Goal: Information Seeking & Learning: Learn about a topic

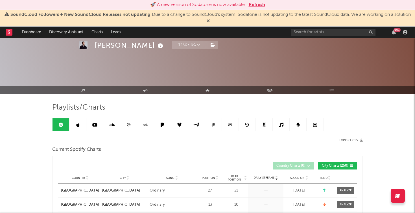
scroll to position [503, 0]
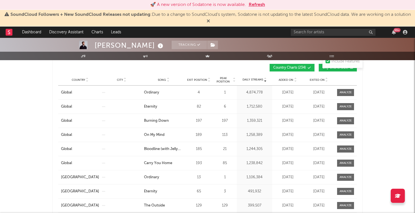
click at [10, 30] on rect at bounding box center [9, 32] width 7 height 7
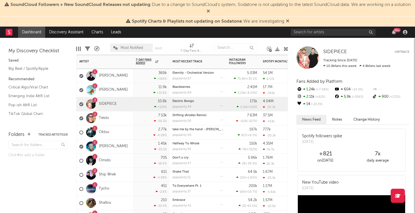
click at [141, 75] on div "369k +166 %" at bounding box center [151, 76] width 31 height 14
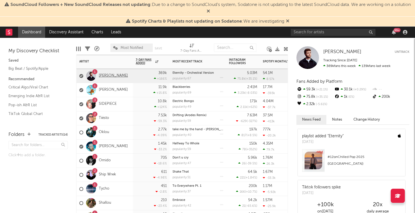
click at [108, 74] on link "[PERSON_NAME]" at bounding box center [113, 75] width 29 height 5
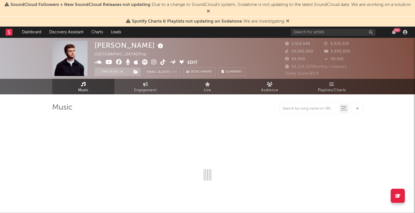
select select "6m"
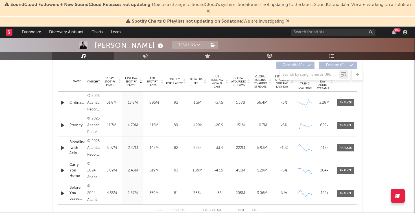
scroll to position [217, 0]
click at [341, 101] on div at bounding box center [345, 102] width 12 height 4
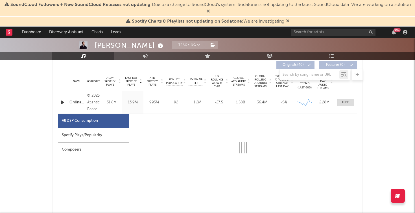
select select "6m"
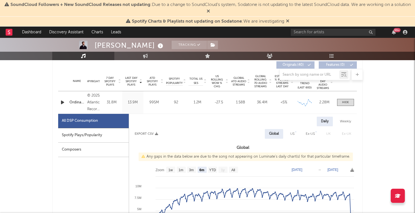
click at [98, 134] on div "Spotify Plays/Popularity" at bounding box center [93, 135] width 71 height 14
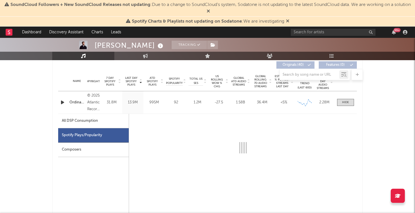
select select "6m"
select select "1w"
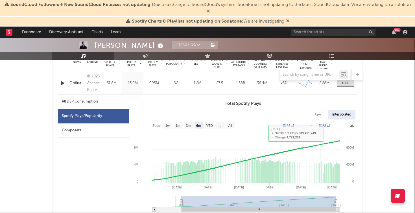
scroll to position [229, 0]
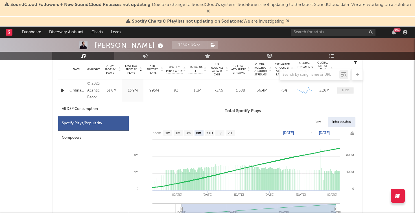
click at [343, 91] on div at bounding box center [345, 90] width 7 height 4
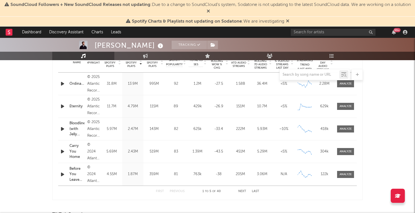
scroll to position [237, 0]
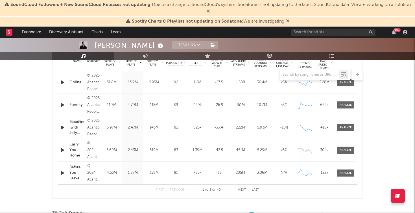
click at [245, 190] on button "Next" at bounding box center [242, 189] width 8 height 3
click at [178, 189] on button "Previous" at bounding box center [176, 189] width 15 height 3
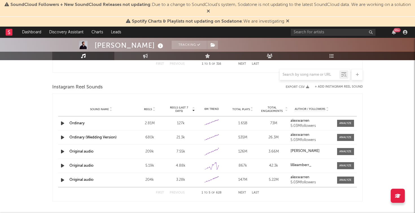
scroll to position [499, 0]
click at [344, 125] on div at bounding box center [345, 123] width 12 height 4
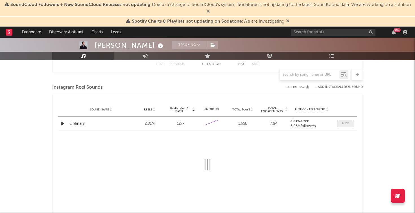
select select "6m"
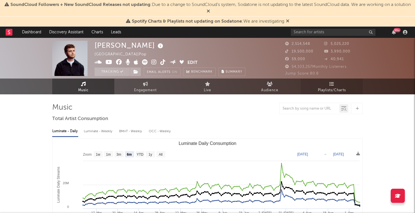
scroll to position [0, 0]
click at [328, 90] on span "Playlists/Charts" at bounding box center [332, 90] width 28 height 7
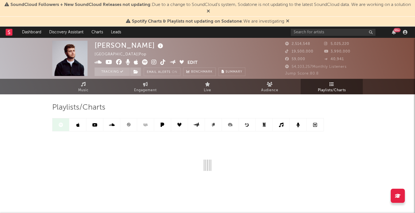
click at [78, 131] on div at bounding box center [187, 124] width 271 height 13
click at [78, 128] on link at bounding box center [77, 124] width 17 height 13
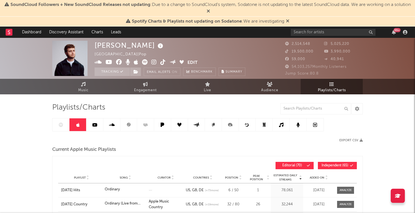
click at [260, 124] on link at bounding box center [264, 124] width 17 height 13
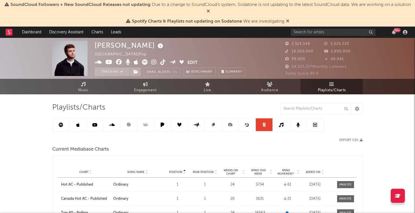
click at [11, 36] on link at bounding box center [9, 32] width 7 height 11
